Goal: Ask a question

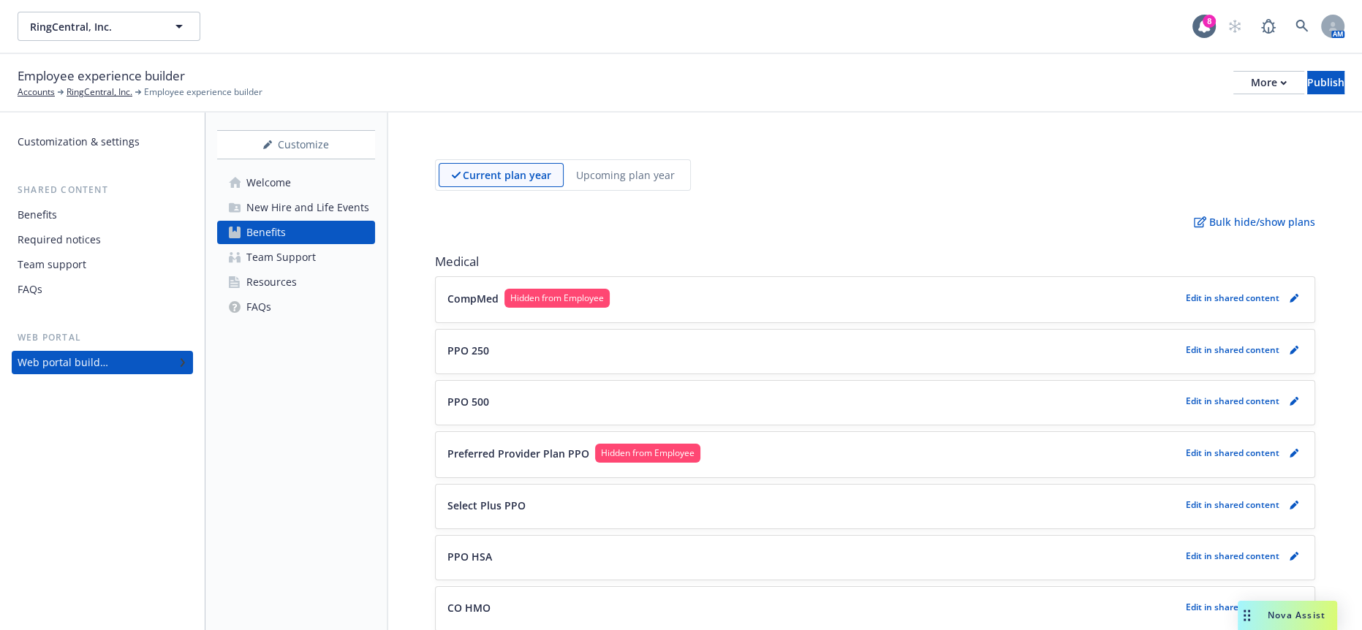
click at [1311, 618] on span "Nova Assist" at bounding box center [1297, 615] width 58 height 12
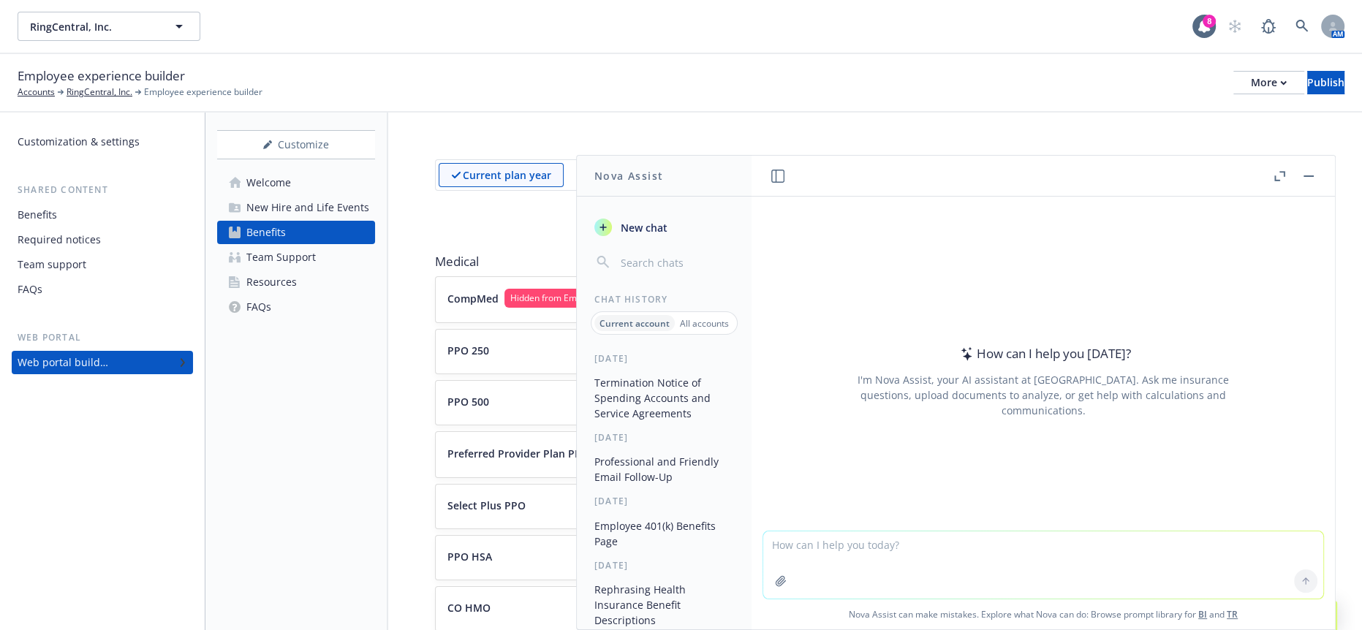
click at [947, 550] on textarea at bounding box center [1043, 565] width 560 height 67
paste textarea "If available yet, can you please share with us what employee facing flyers, etc…"
type textarea "more professional If available yet, can you please share with us what employee …"
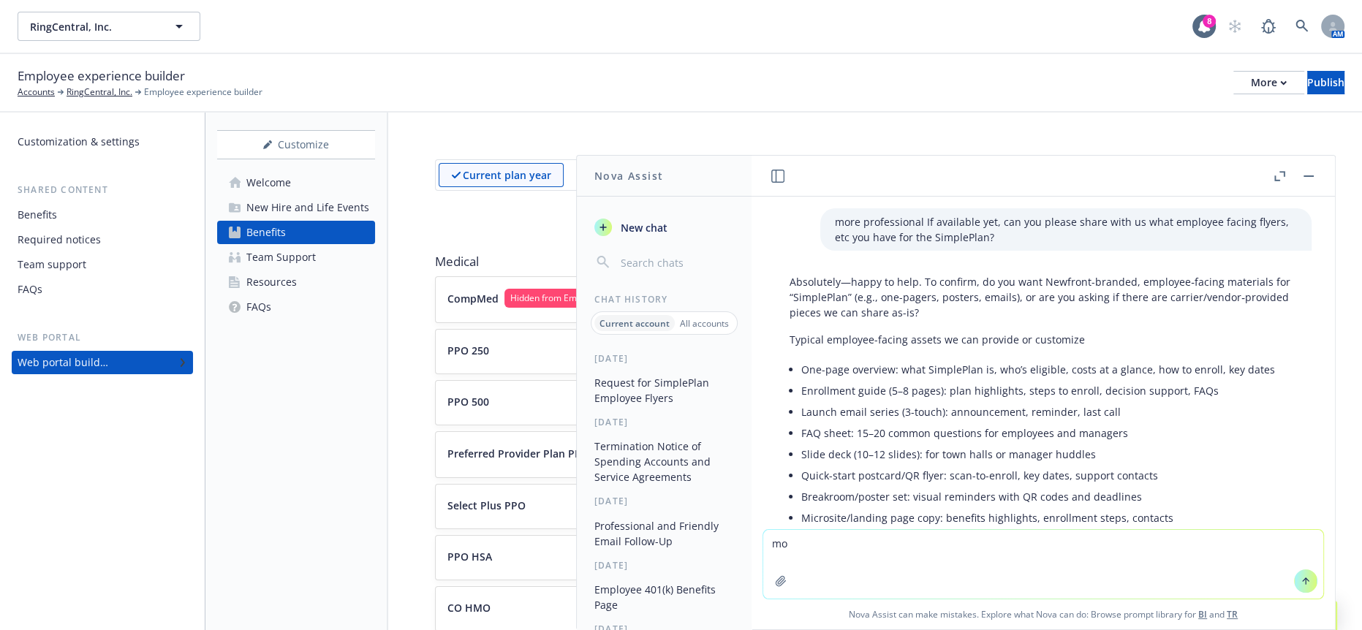
type textarea "m"
paste textarea "If available yet, can you please share with us what employee facing flyers, etc…"
type textarea "make question more professional: If available yet, can you please share with us…"
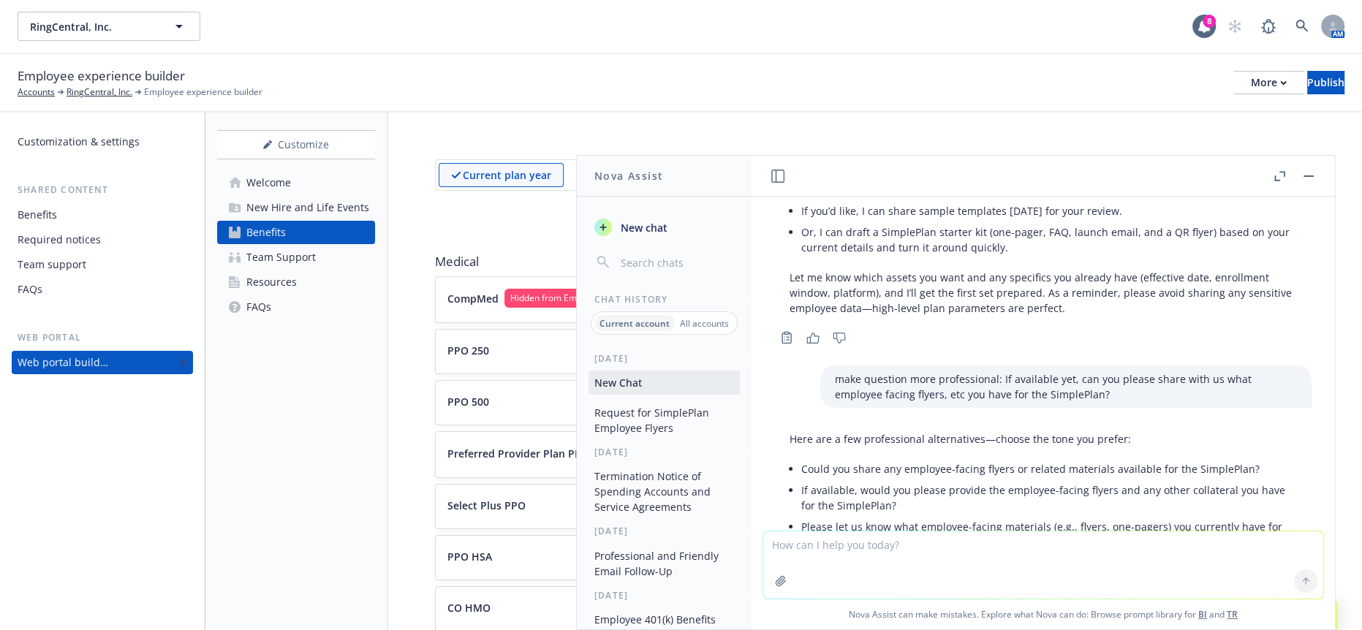
scroll to position [622, 0]
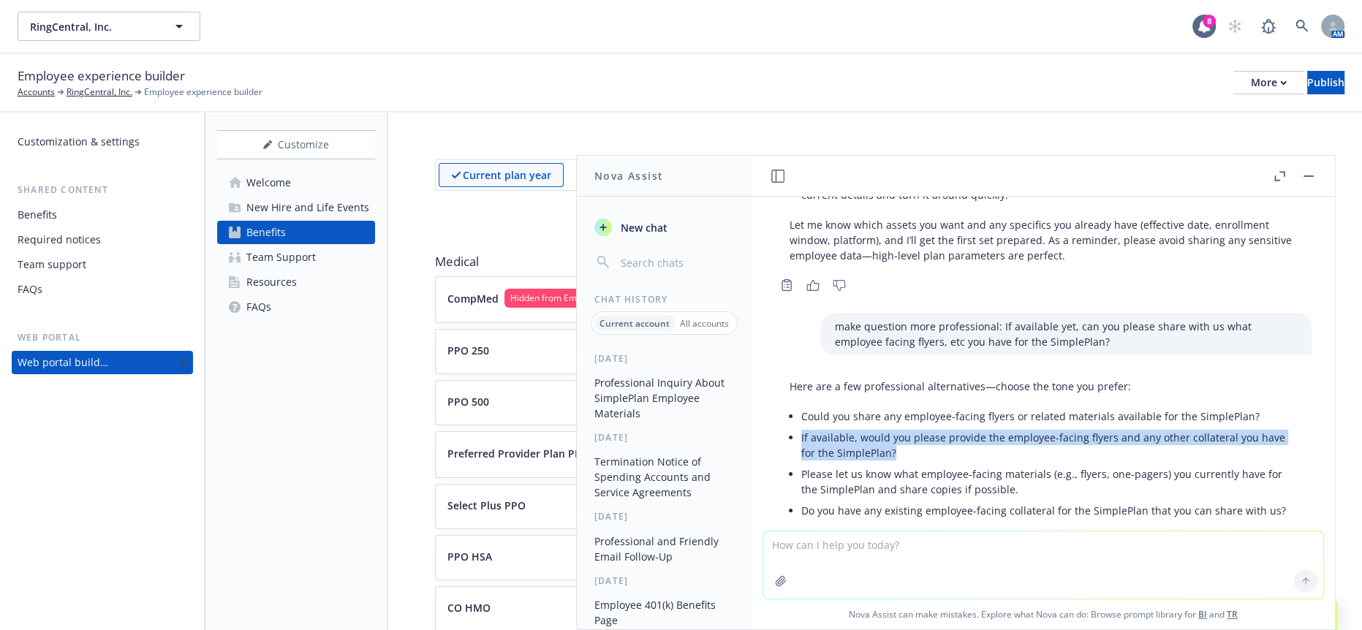
drag, startPoint x: 899, startPoint y: 402, endPoint x: 795, endPoint y: 388, distance: 104.8
click at [795, 388] on div "Here are a few professional alternatives—choose the tone you prefer: Could you …" at bounding box center [1043, 450] width 537 height 154
copy li "If available, would you please provide the employee-facing flyers and any other…"
click at [1303, 167] on div "Minimize Minimize" at bounding box center [1294, 176] width 47 height 18
click at [1318, 170] on button "button" at bounding box center [1309, 176] width 18 height 18
